Goal: Information Seeking & Learning: Find specific fact

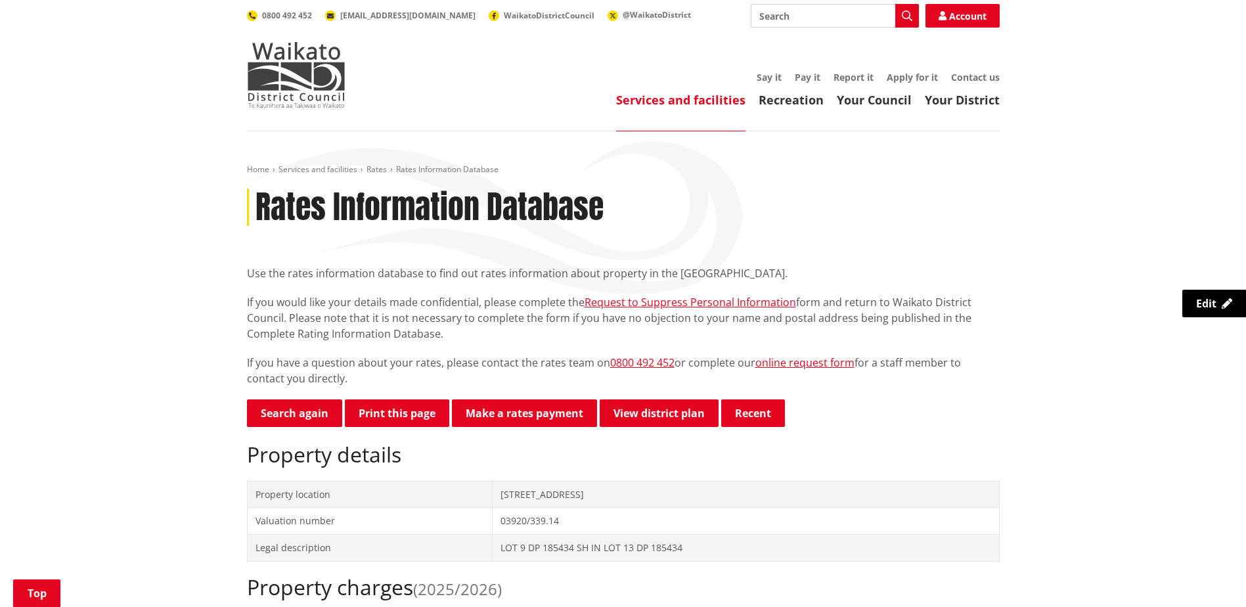
scroll to position [197, 0]
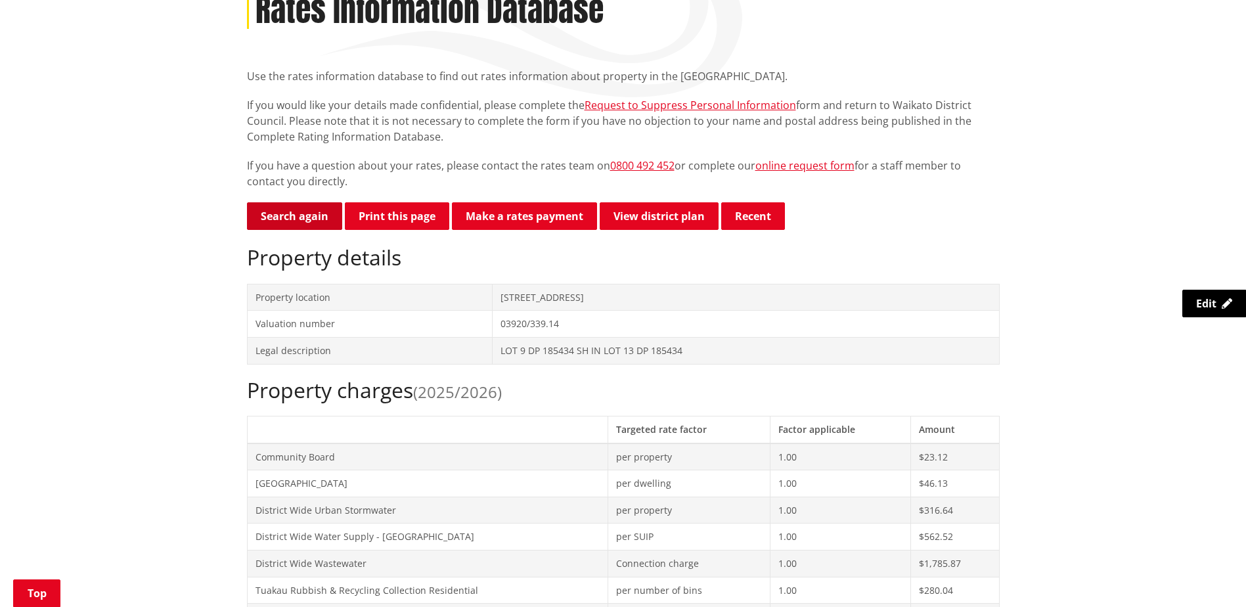
click at [302, 217] on link "Search again" at bounding box center [294, 216] width 95 height 28
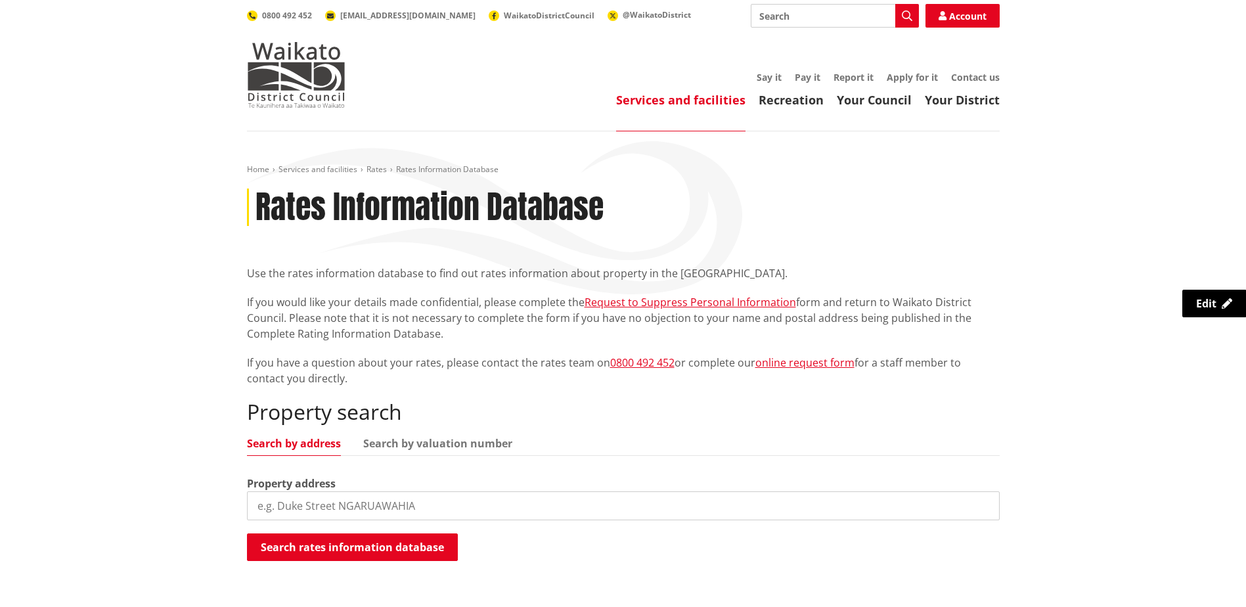
click at [355, 512] on input "search" at bounding box center [623, 505] width 753 height 29
type input "8 village place"
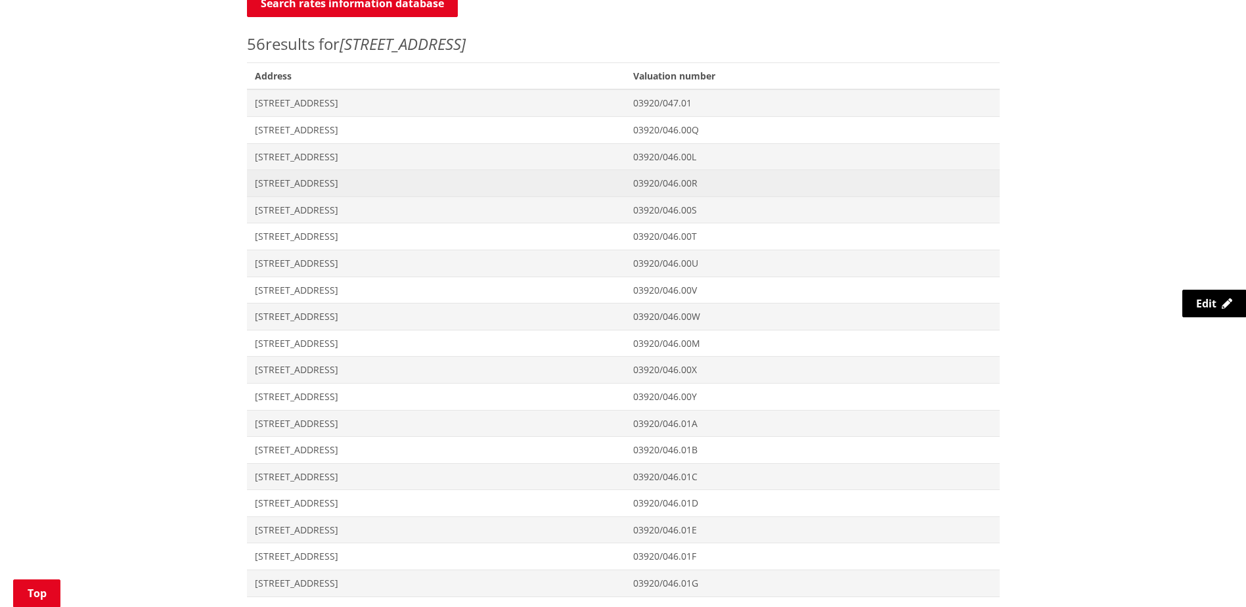
scroll to position [591, 0]
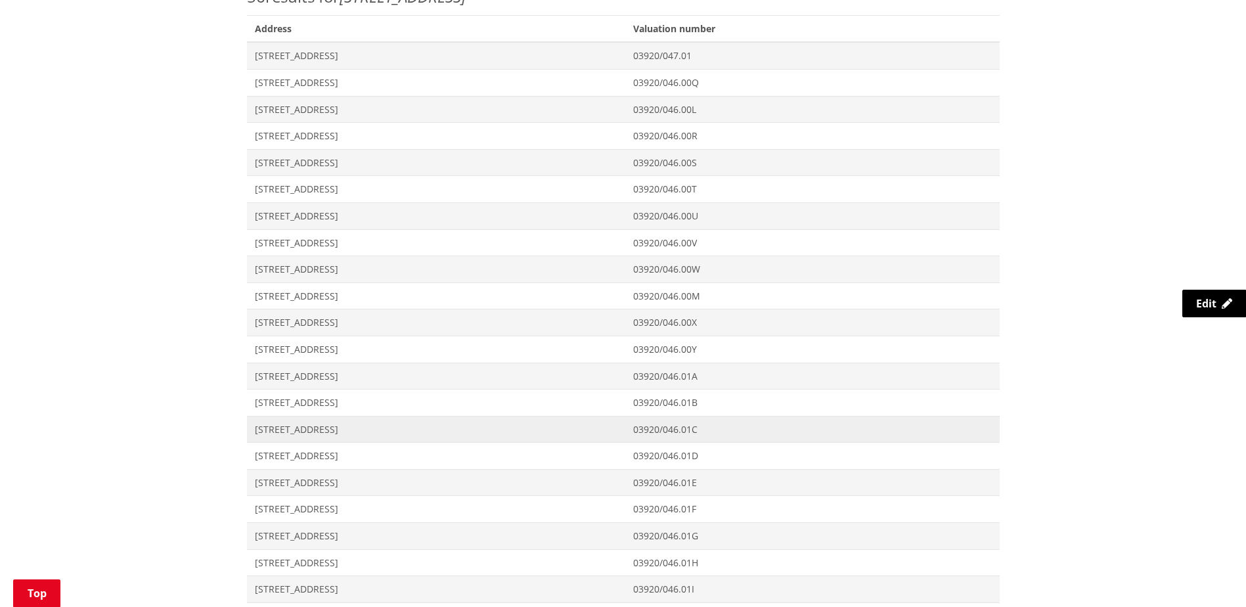
click at [298, 428] on span "[STREET_ADDRESS]" at bounding box center [436, 429] width 363 height 13
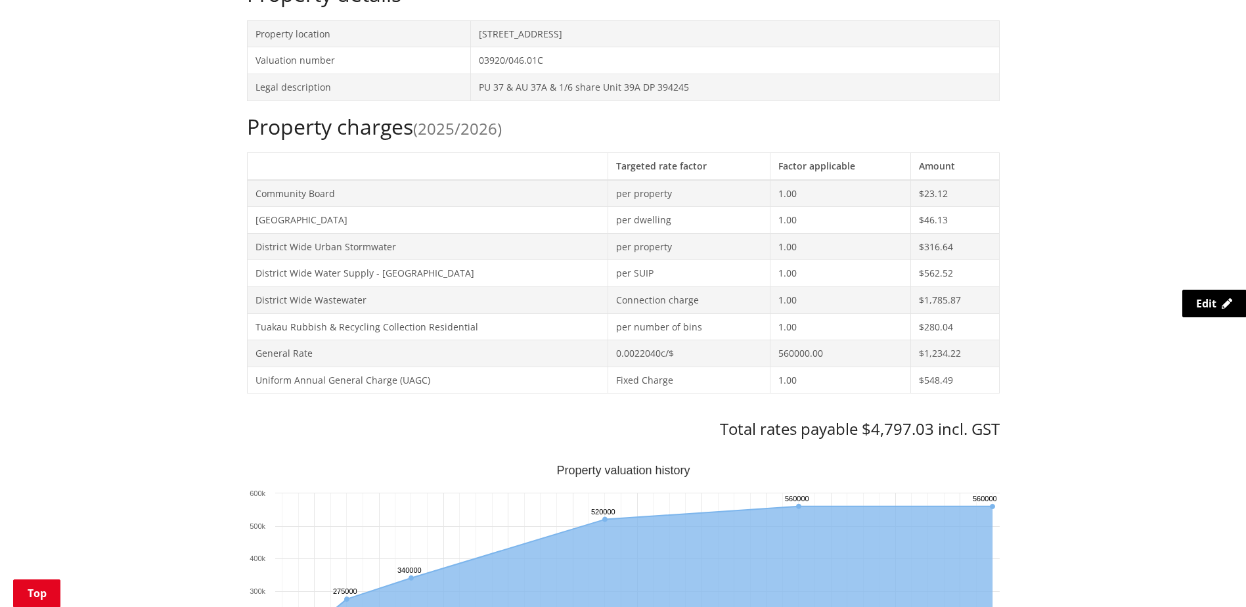
scroll to position [328, 0]
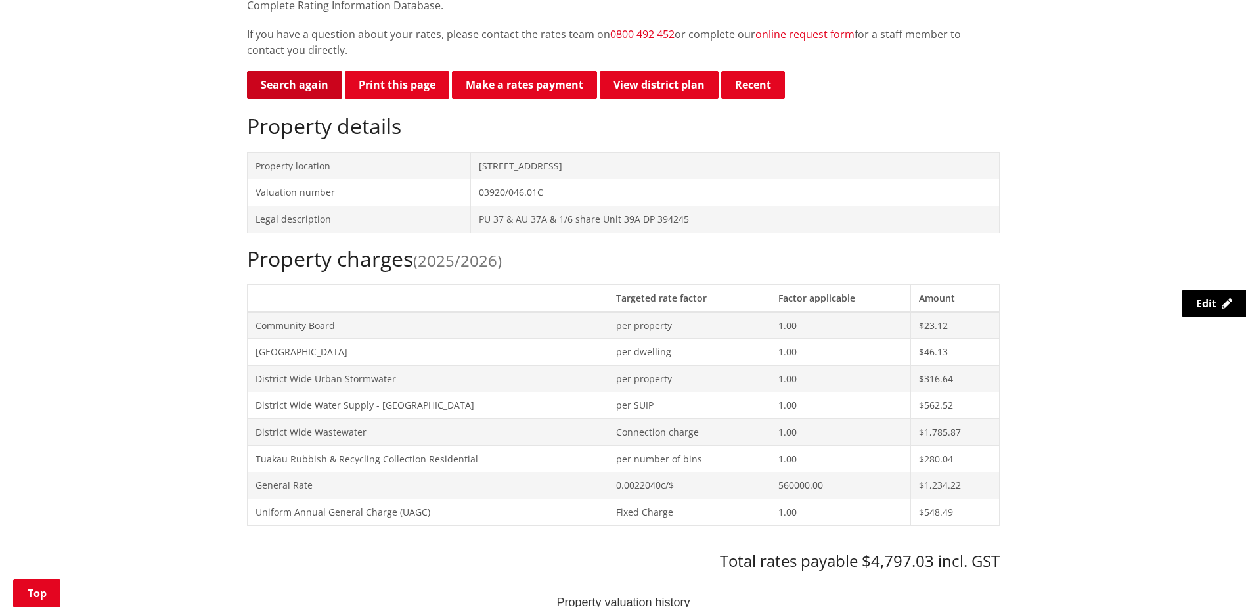
drag, startPoint x: 281, startPoint y: 83, endPoint x: 261, endPoint y: 97, distance: 24.1
click at [281, 85] on link "Search again" at bounding box center [294, 85] width 95 height 28
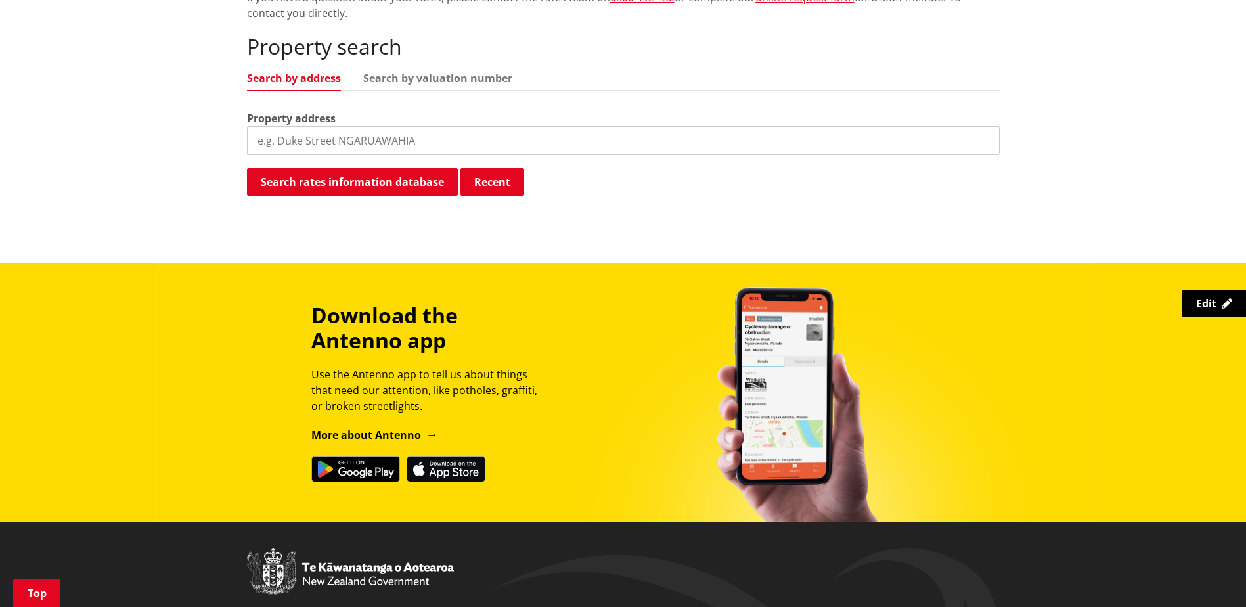
scroll to position [268, 0]
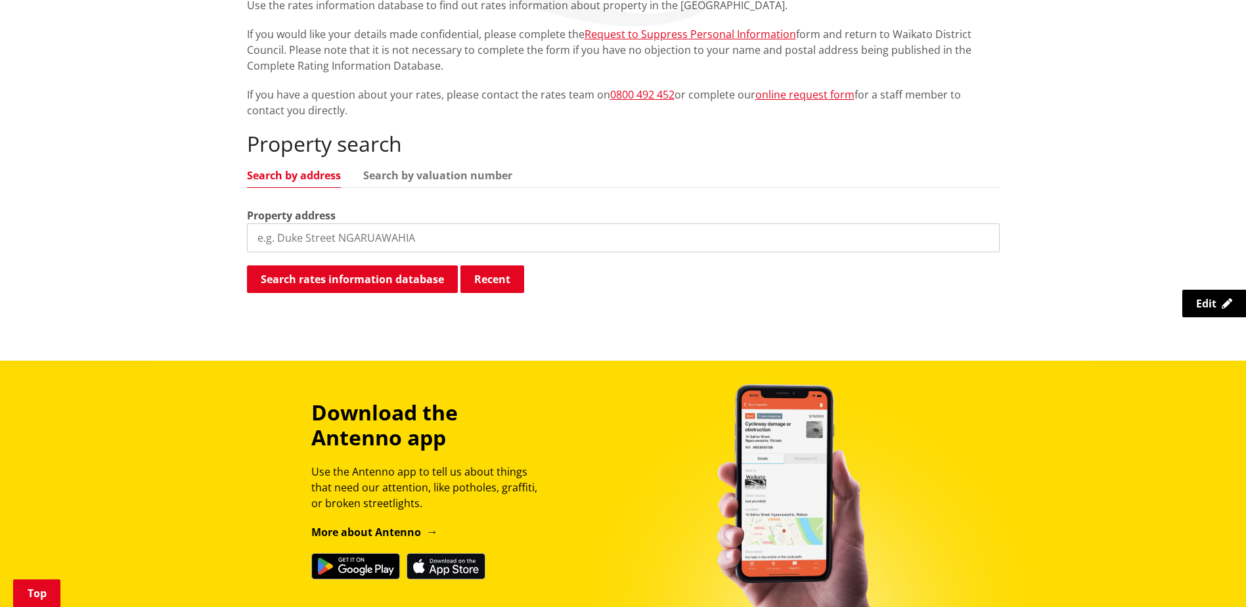
click at [288, 241] on input "search" at bounding box center [623, 237] width 753 height 29
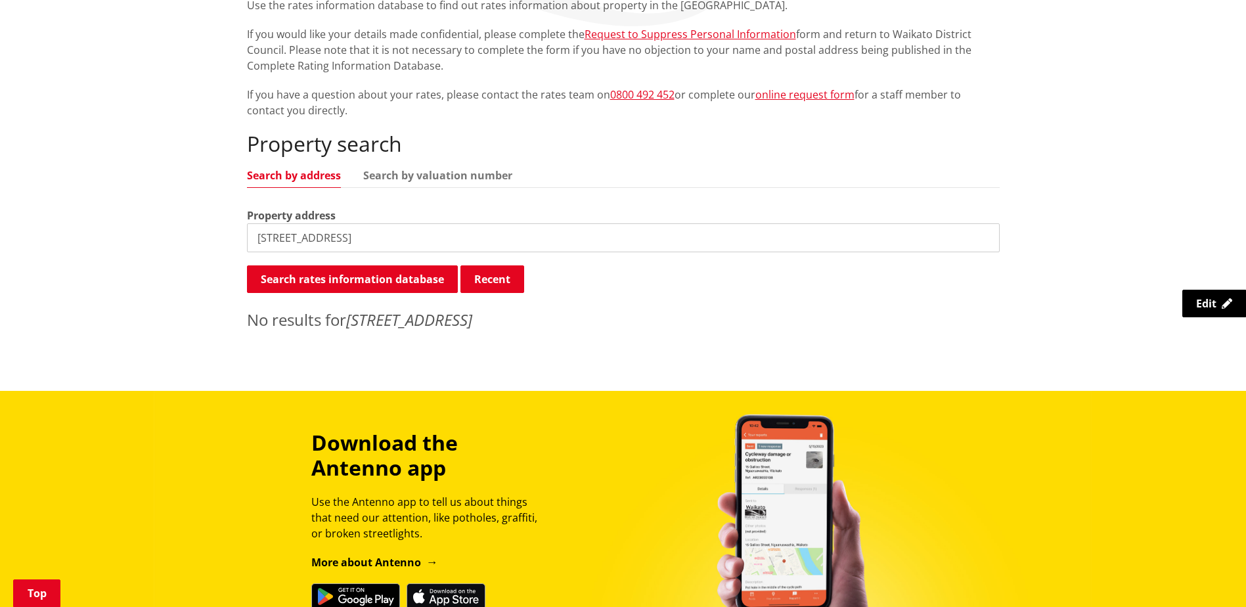
click at [351, 250] on input "[STREET_ADDRESS]" at bounding box center [623, 237] width 753 height 29
type input "[STREET_ADDRESS]"
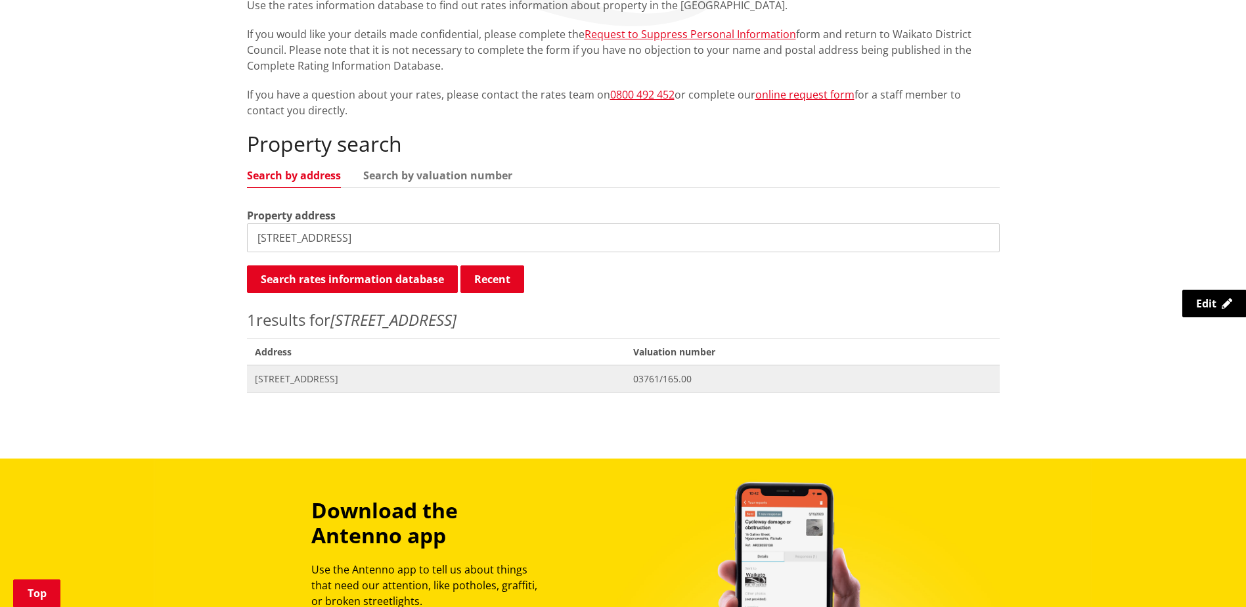
click at [315, 380] on span "[STREET_ADDRESS]" at bounding box center [436, 378] width 363 height 13
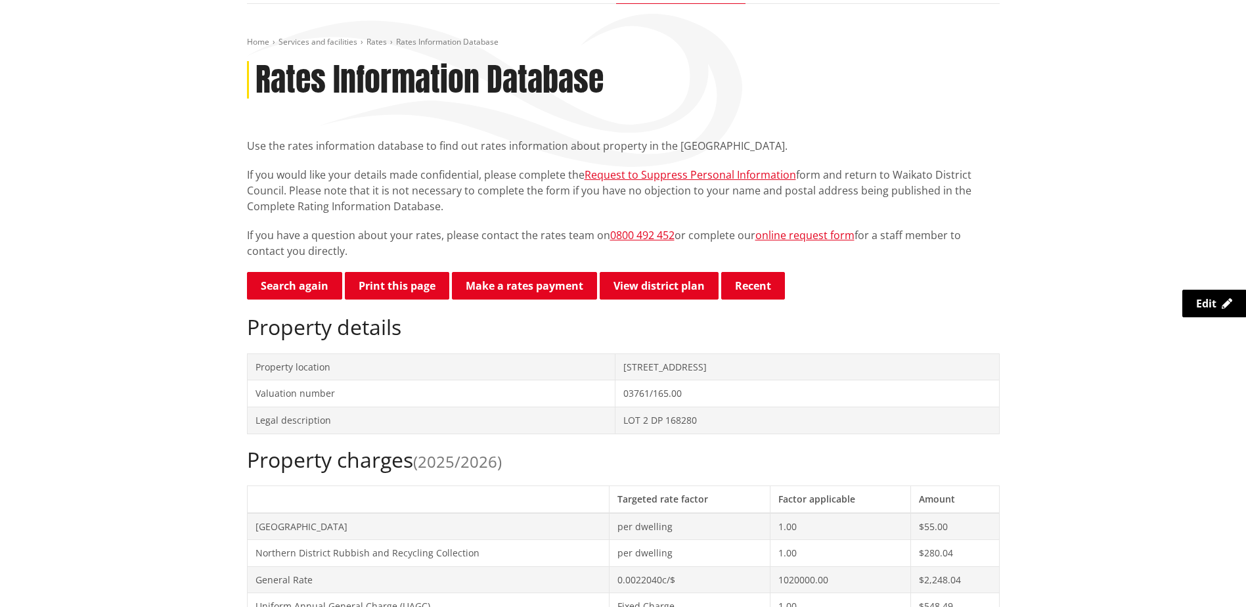
scroll to position [66, 0]
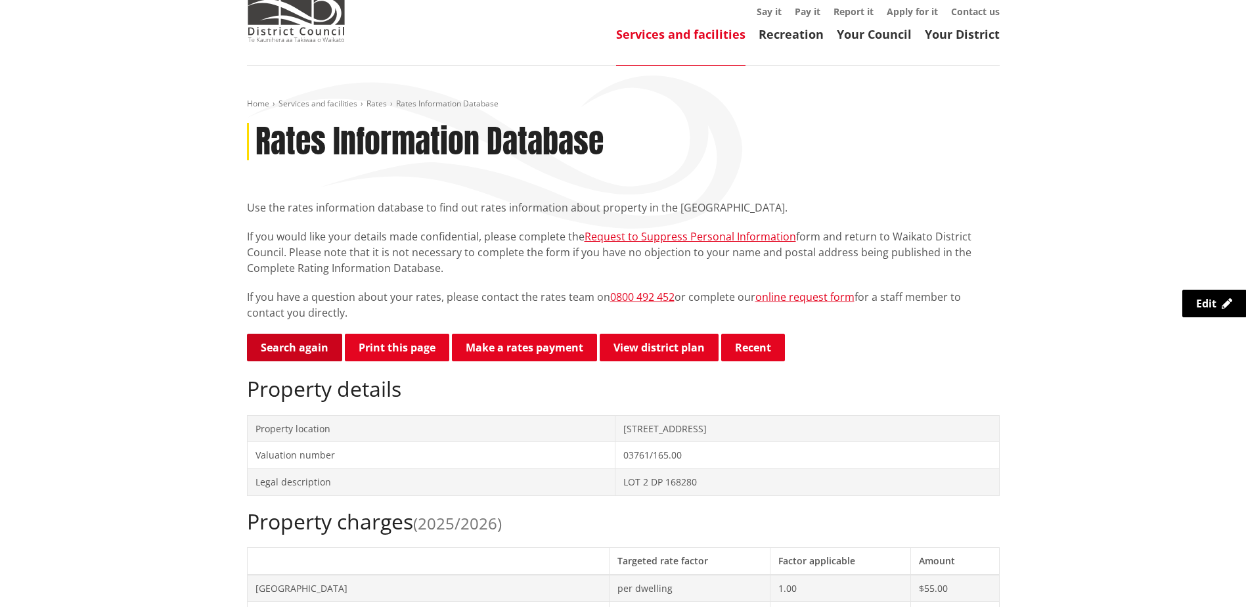
click at [295, 348] on link "Search again" at bounding box center [294, 348] width 95 height 28
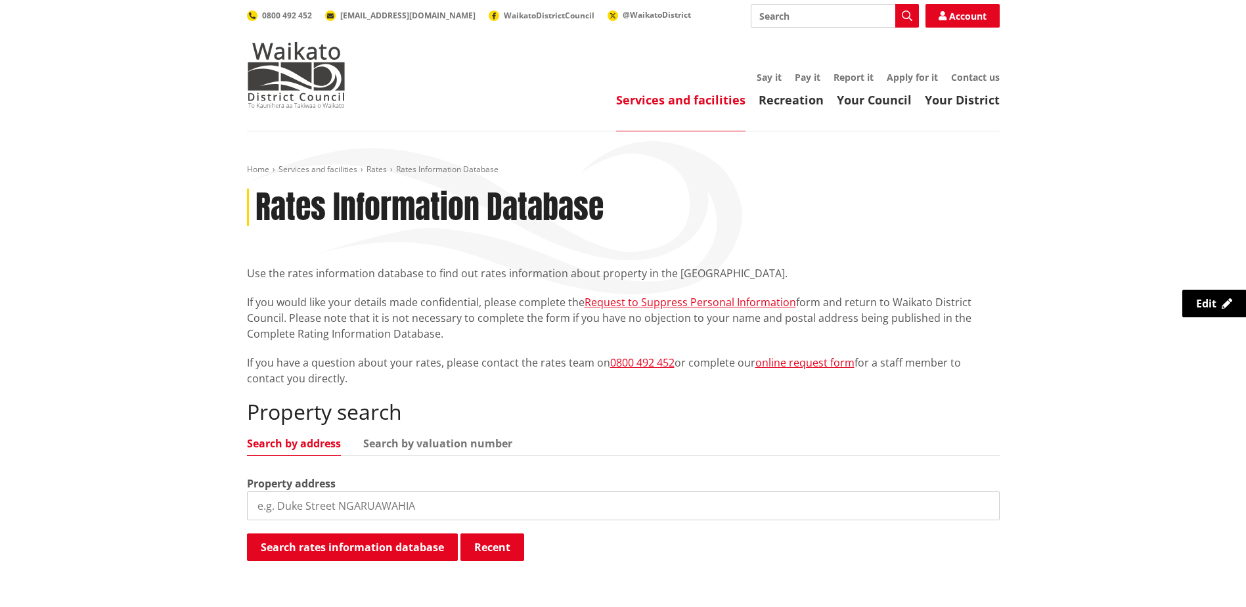
click at [340, 504] on input "search" at bounding box center [623, 505] width 753 height 29
type input "[STREET_ADDRESS][PERSON_NAME]"
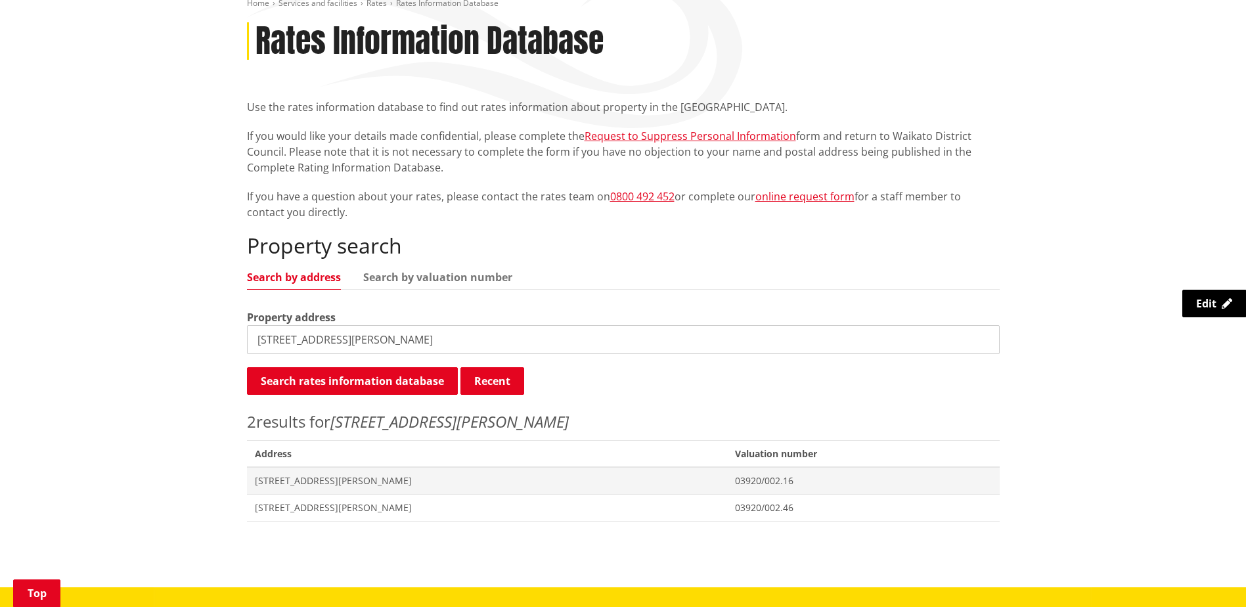
scroll to position [263, 0]
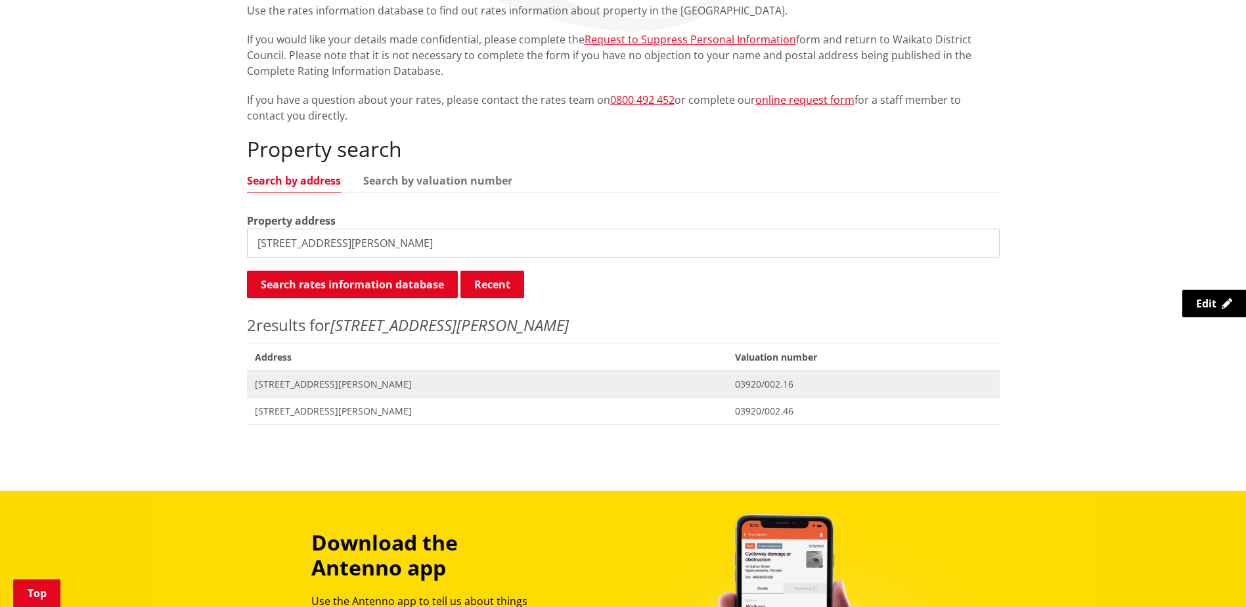
click at [303, 389] on span "[STREET_ADDRESS][PERSON_NAME]" at bounding box center [487, 384] width 465 height 13
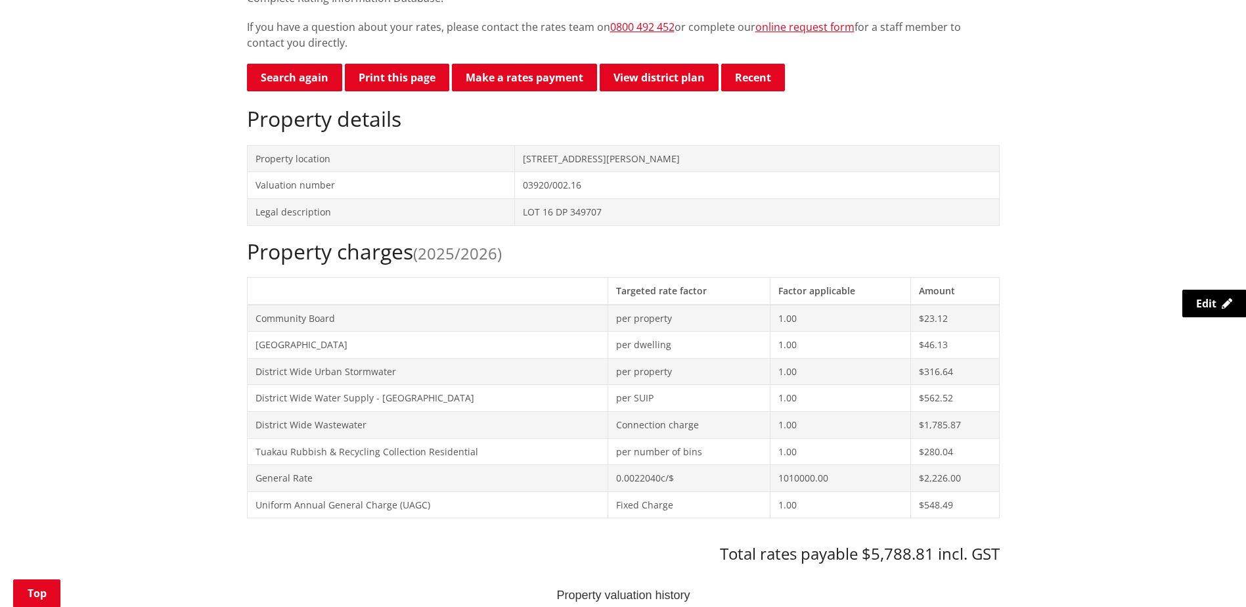
scroll to position [263, 0]
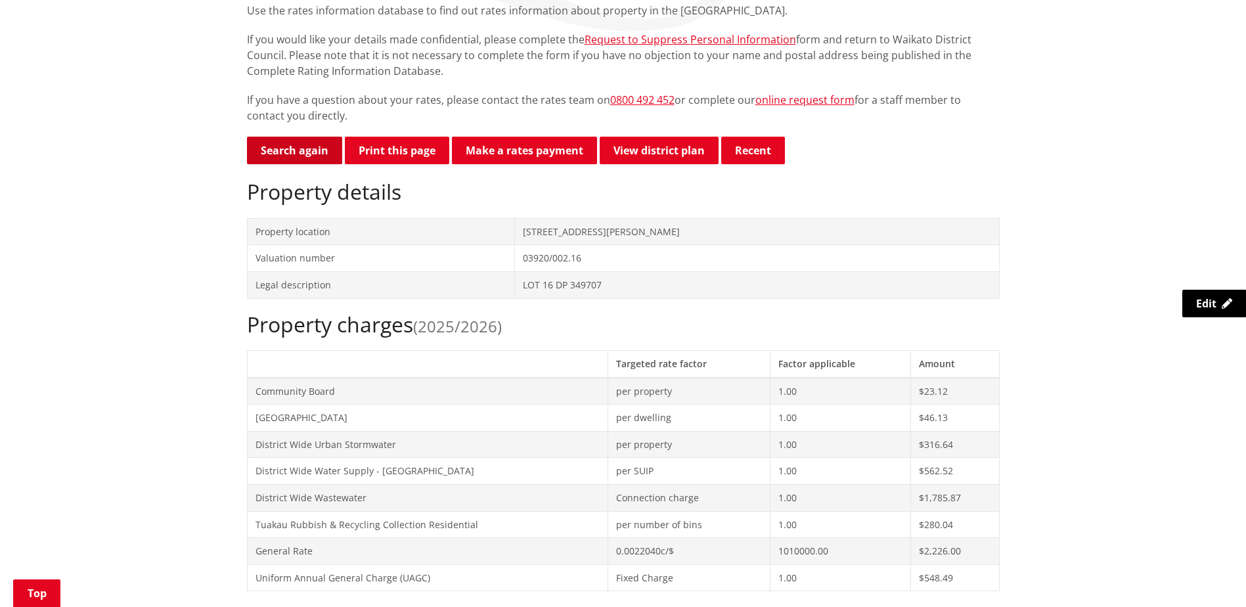
click at [300, 154] on link "Search again" at bounding box center [294, 151] width 95 height 28
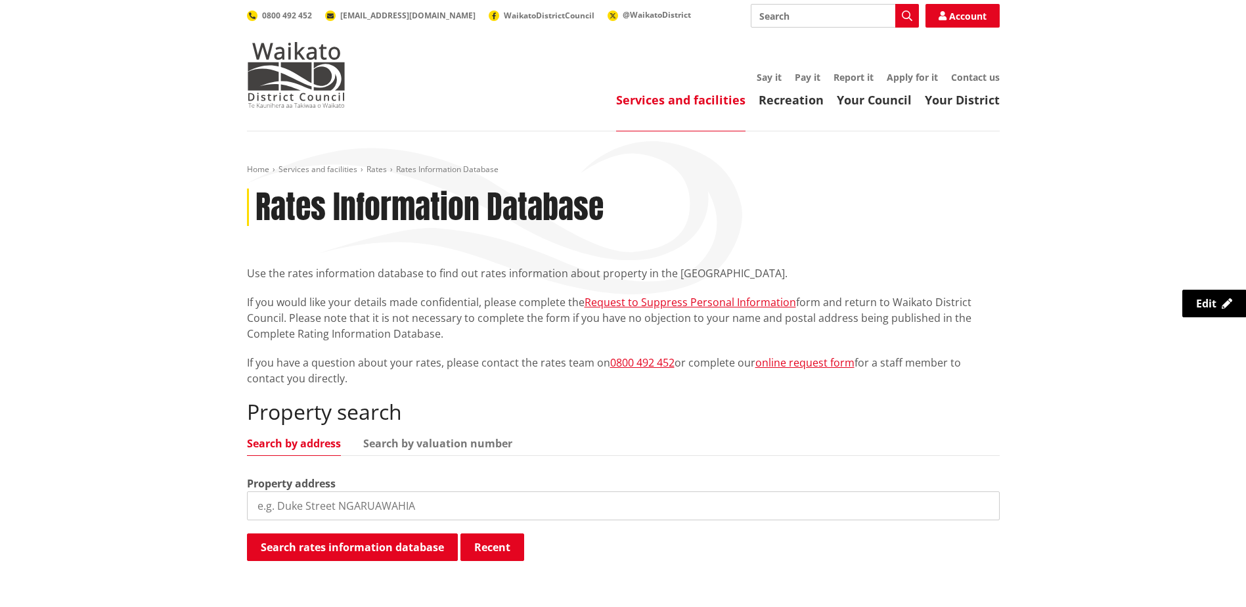
scroll to position [197, 0]
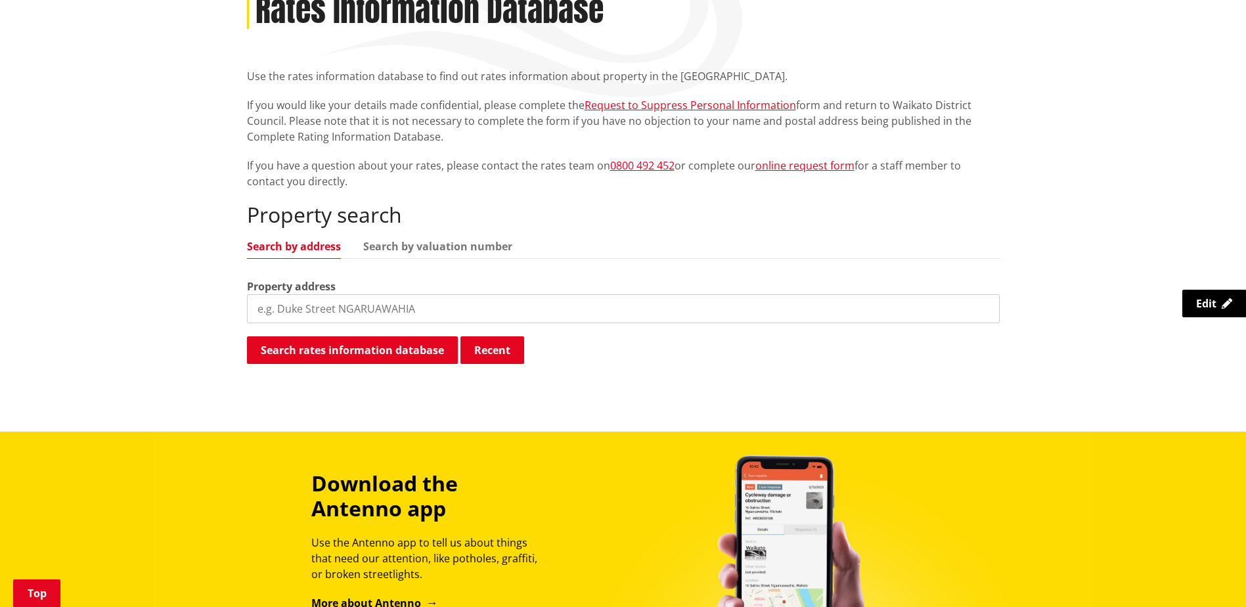
click at [333, 304] on input "search" at bounding box center [623, 308] width 753 height 29
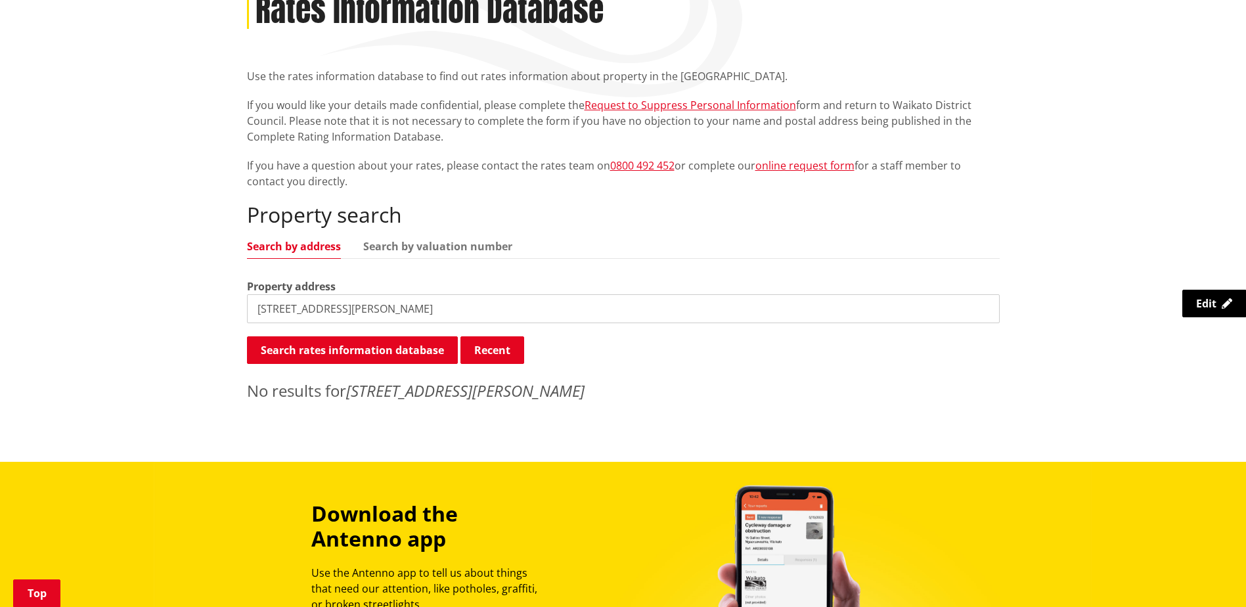
click at [329, 315] on input "61 GIBSON RD" at bounding box center [623, 308] width 753 height 29
type input "61 GIBSON ROAD"
click at [350, 357] on button "Search rates information database" at bounding box center [352, 350] width 211 height 28
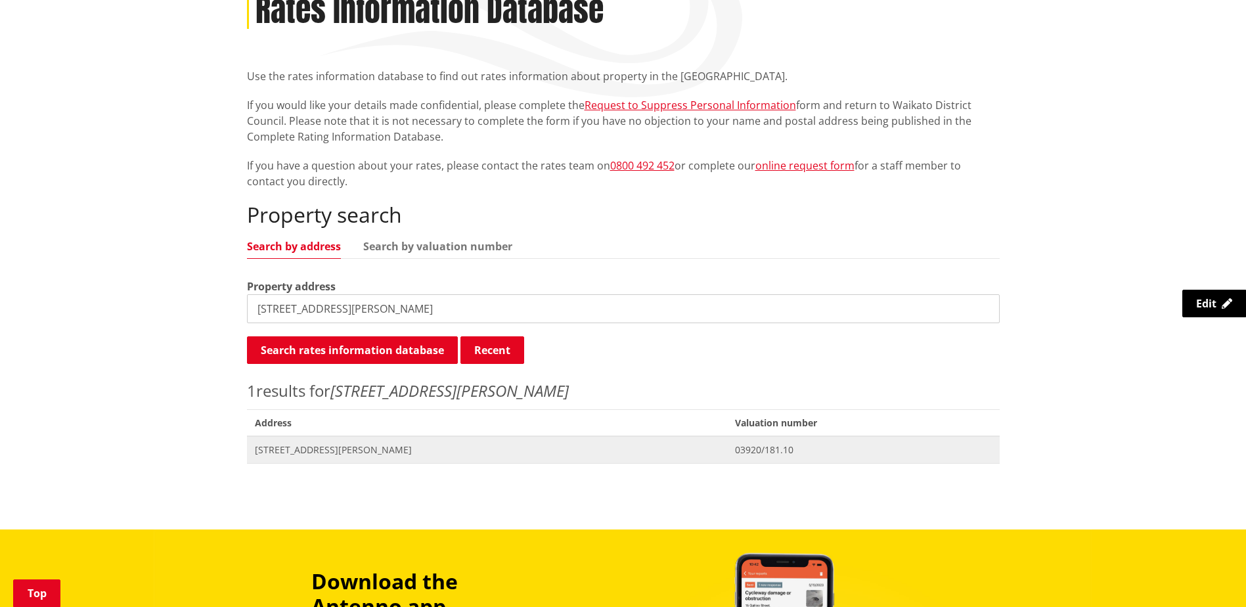
click at [316, 450] on span "[STREET_ADDRESS][PERSON_NAME]" at bounding box center [487, 449] width 465 height 13
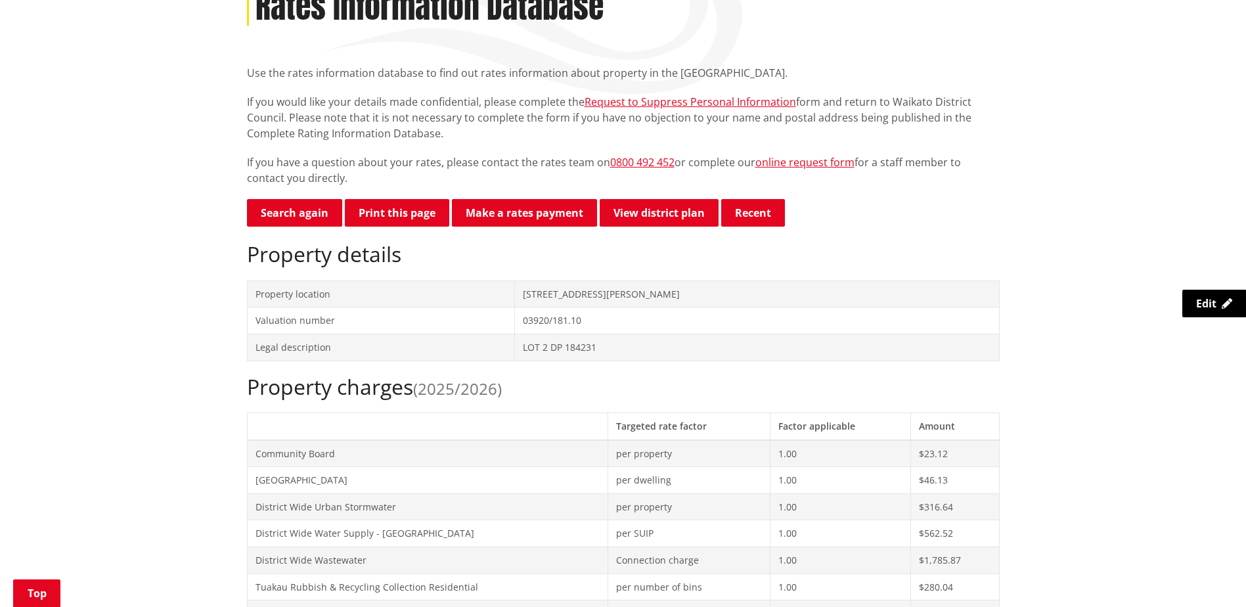
scroll to position [131, 0]
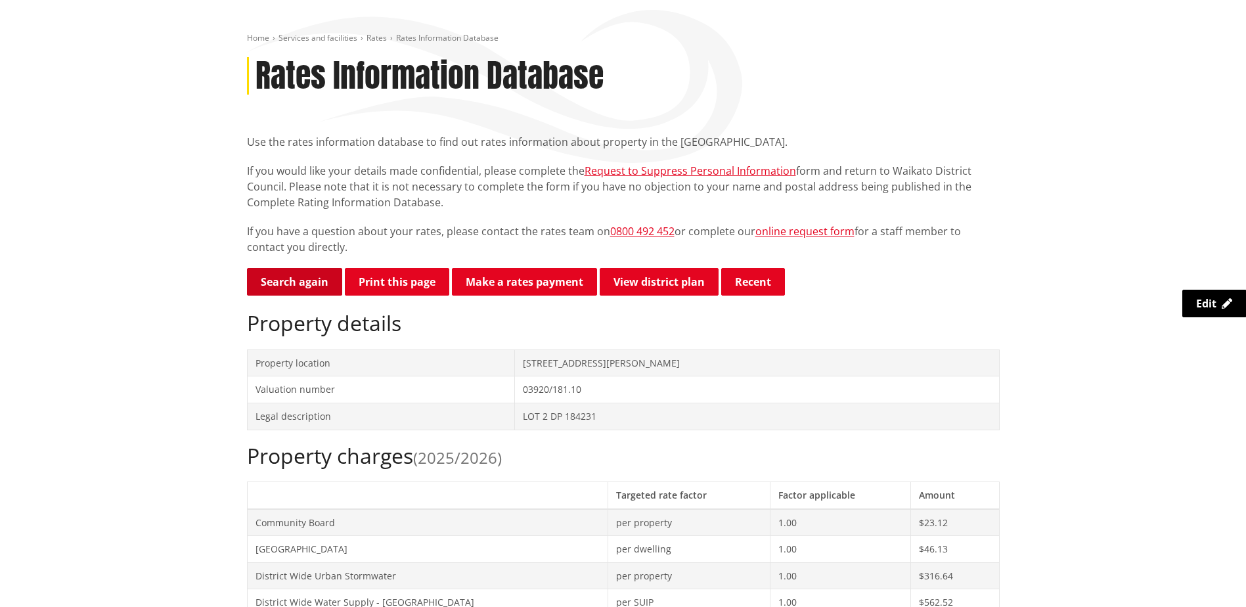
click at [277, 295] on link "Search again" at bounding box center [294, 282] width 95 height 28
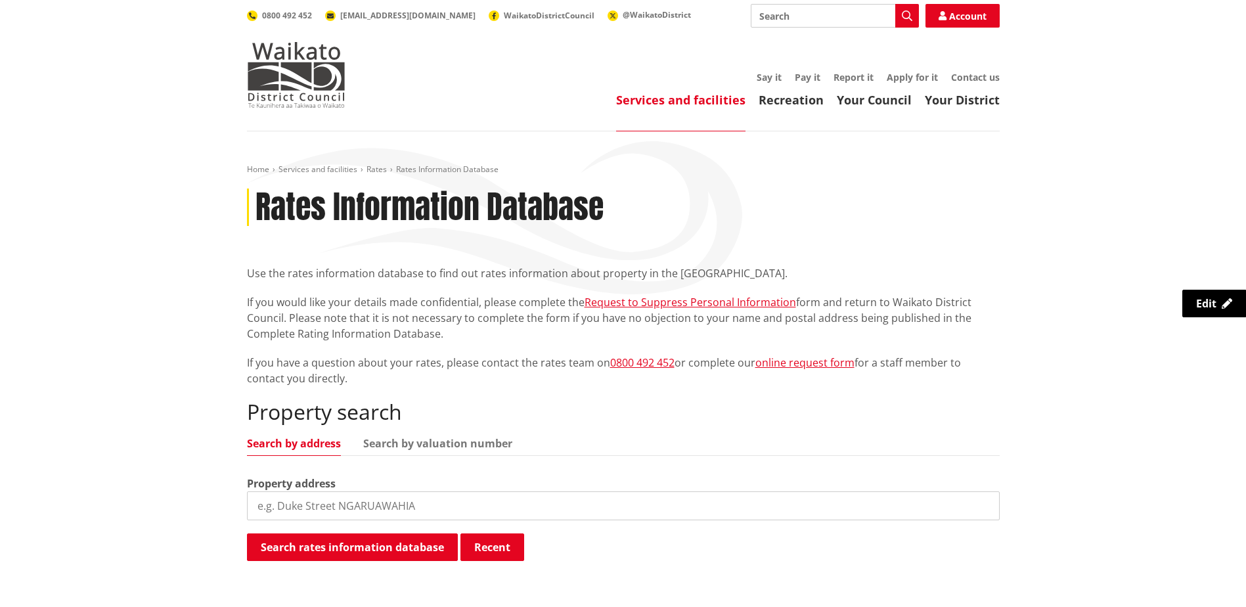
click at [292, 501] on input "search" at bounding box center [623, 505] width 753 height 29
type input "18 ST JOHNS AVE"
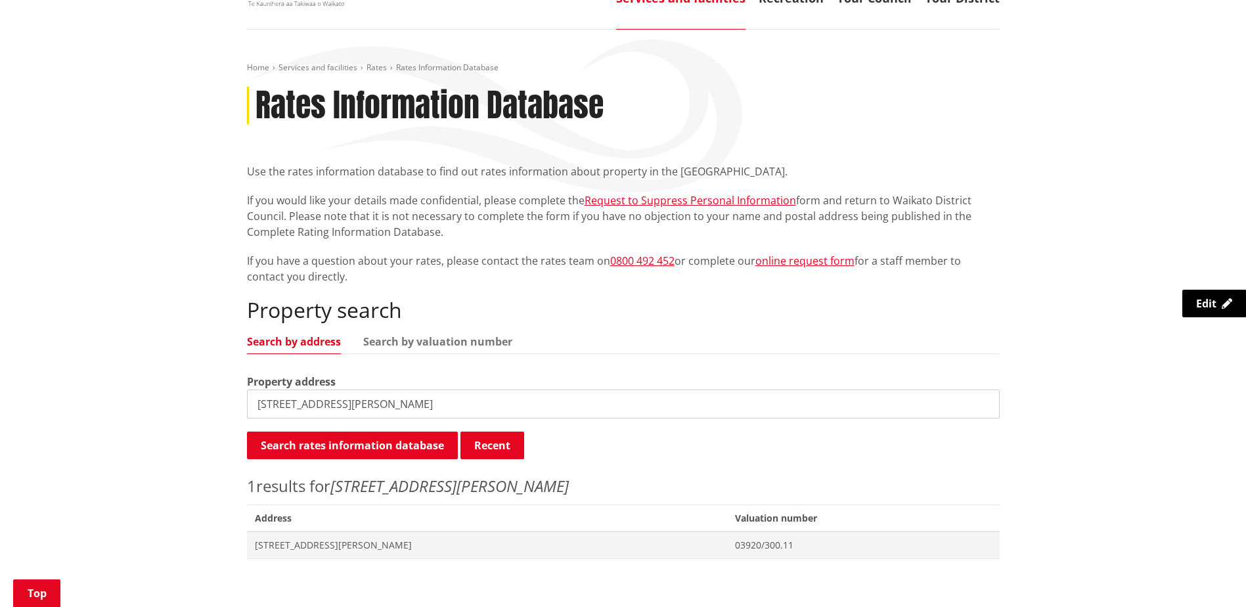
scroll to position [197, 0]
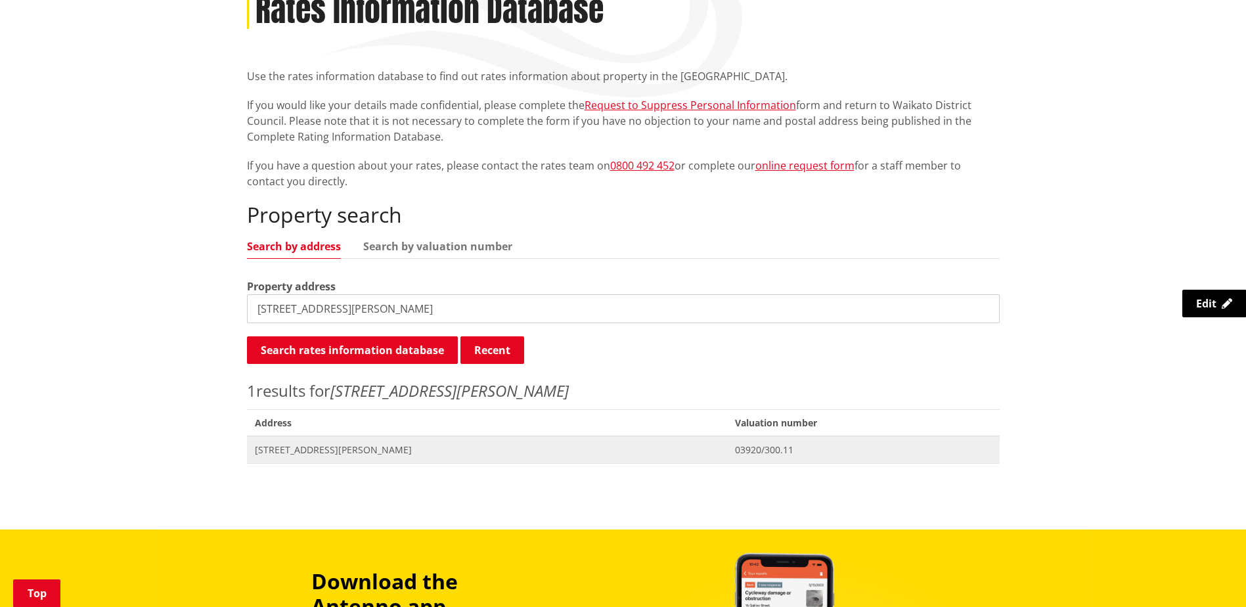
click at [334, 455] on span "[STREET_ADDRESS][PERSON_NAME]" at bounding box center [487, 449] width 465 height 13
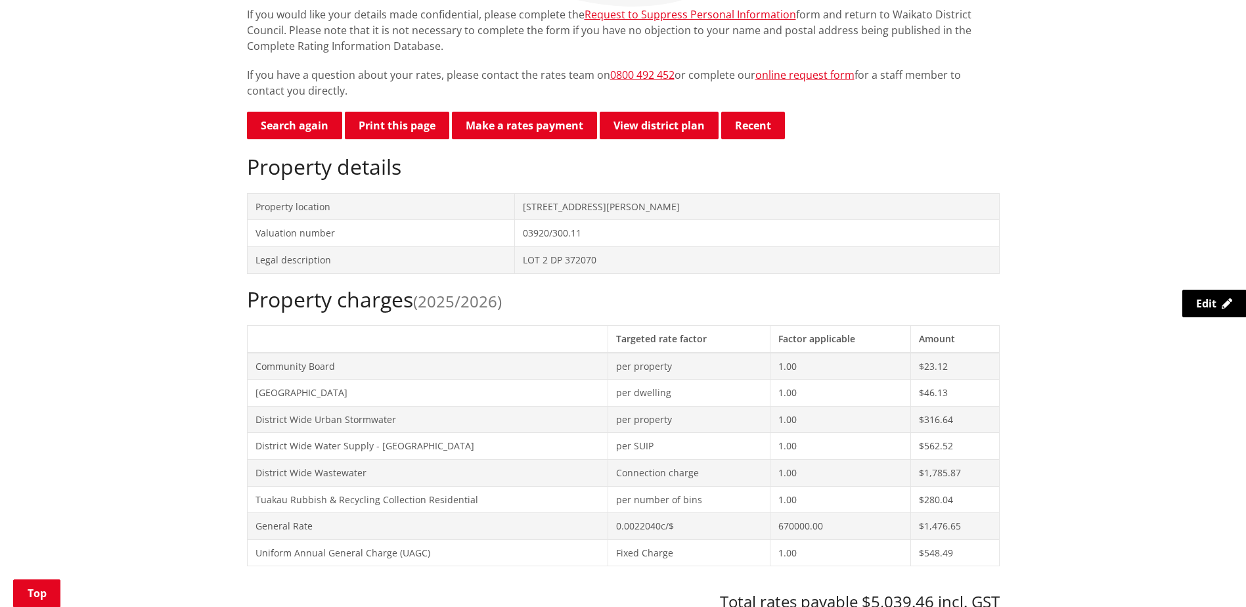
scroll to position [197, 0]
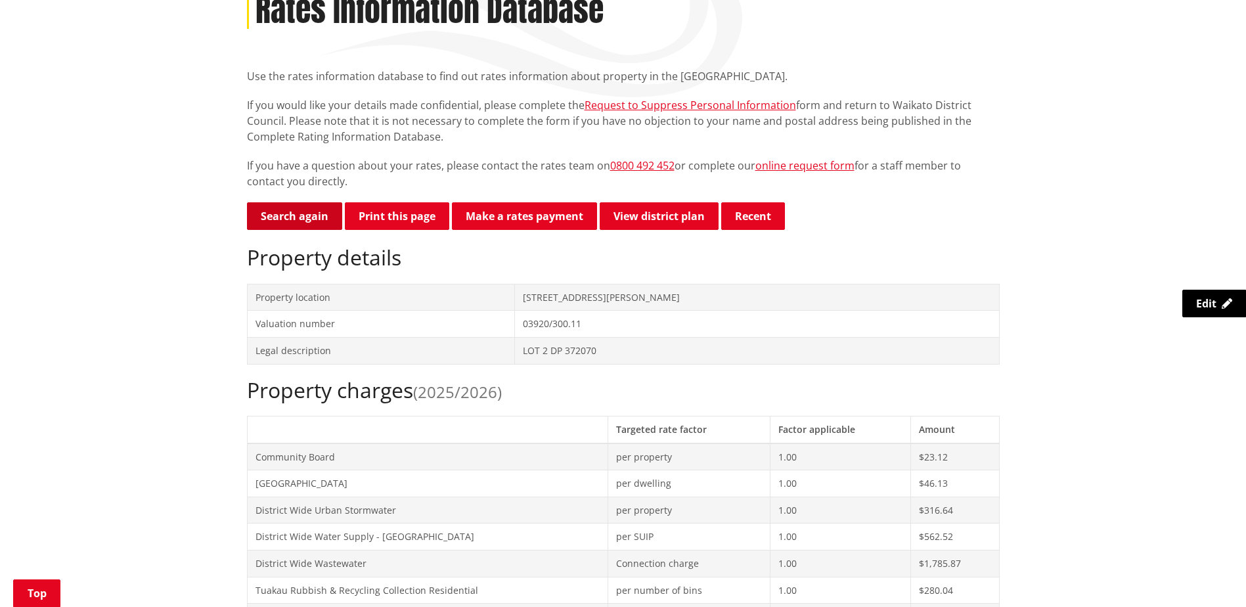
click at [321, 227] on link "Search again" at bounding box center [294, 216] width 95 height 28
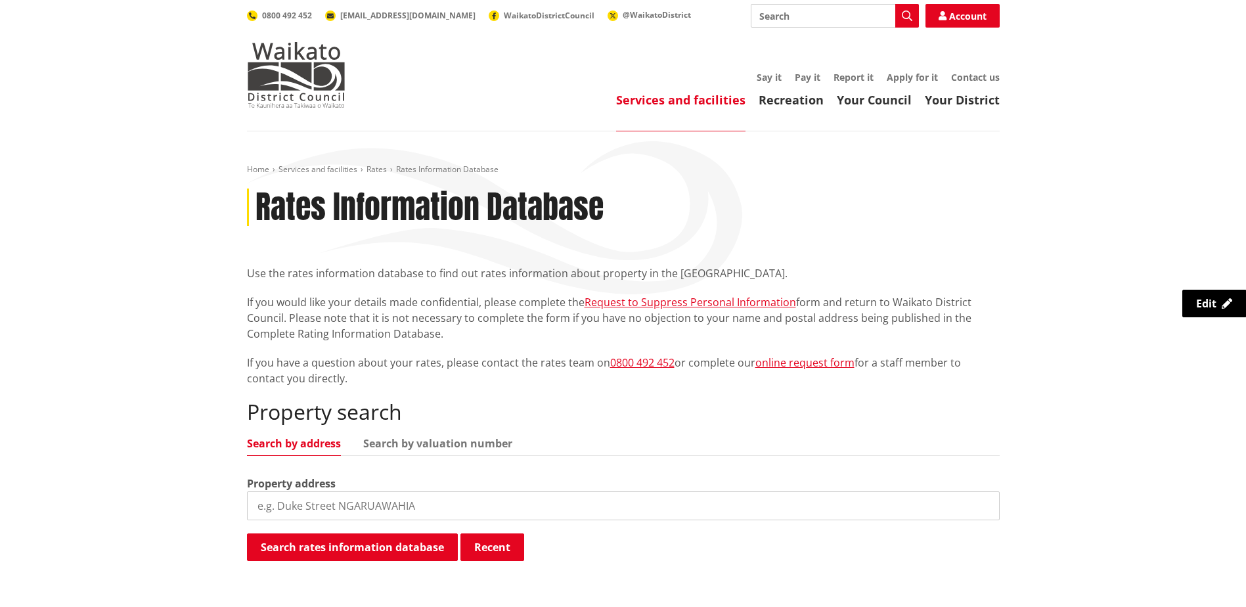
click at [302, 502] on input "search" at bounding box center [623, 505] width 753 height 29
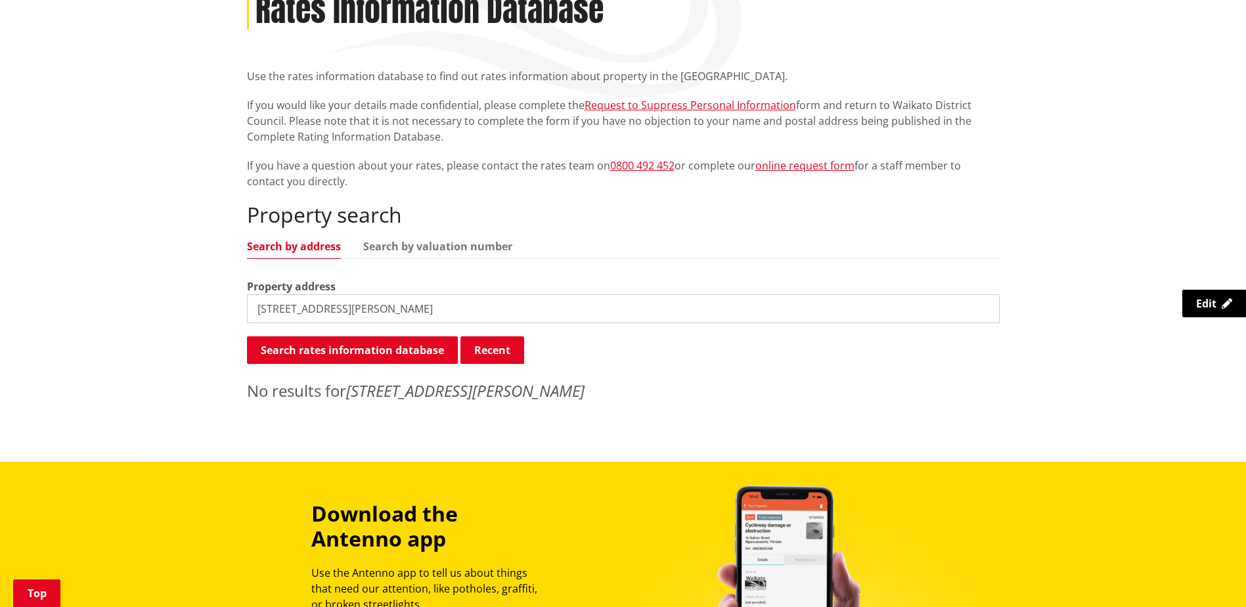
click at [273, 311] on input "210 LOGAN ROAD" at bounding box center [623, 308] width 753 height 29
type input "210B LOGAN ROAD"
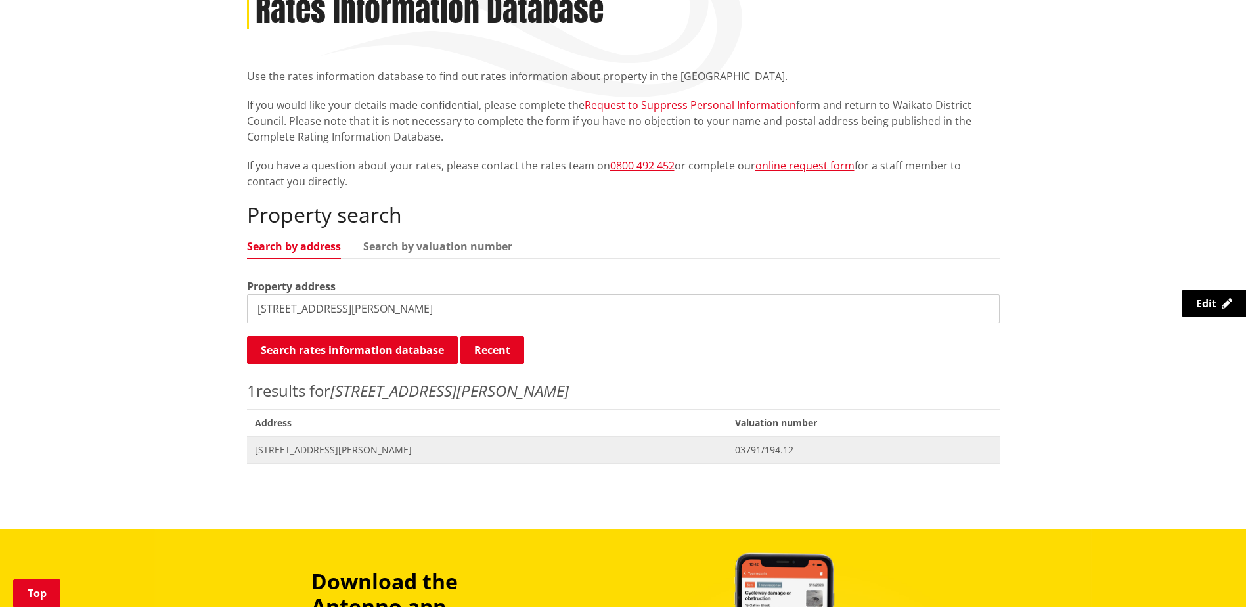
click at [380, 446] on span "[STREET_ADDRESS][PERSON_NAME]" at bounding box center [487, 449] width 465 height 13
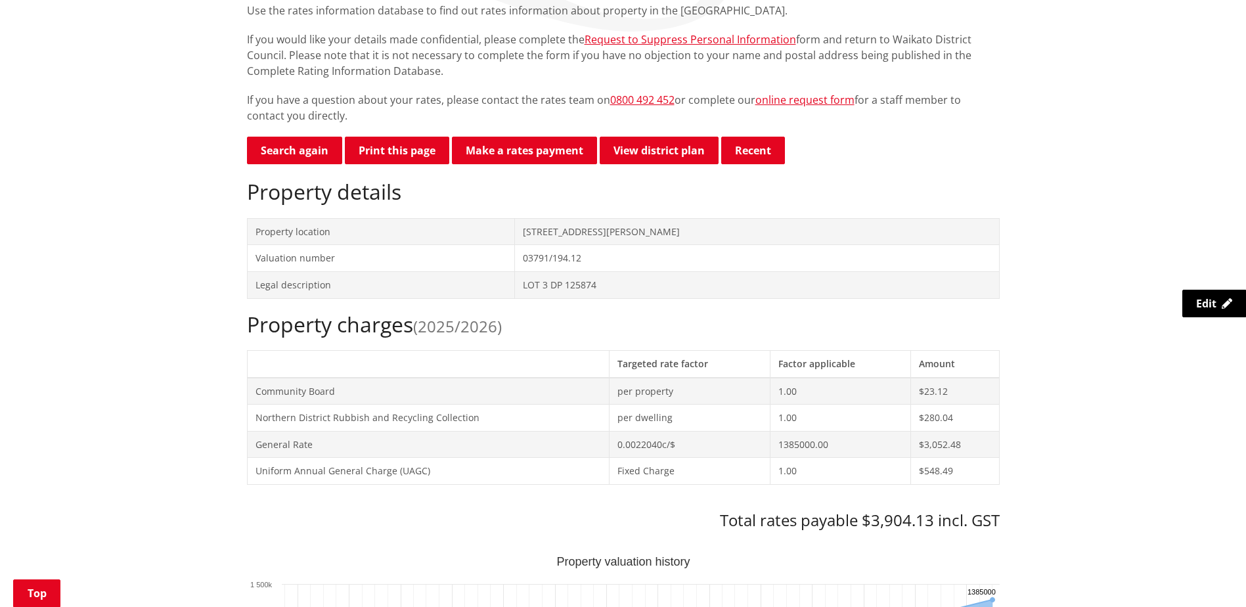
scroll to position [723, 0]
